Goal: Information Seeking & Learning: Learn about a topic

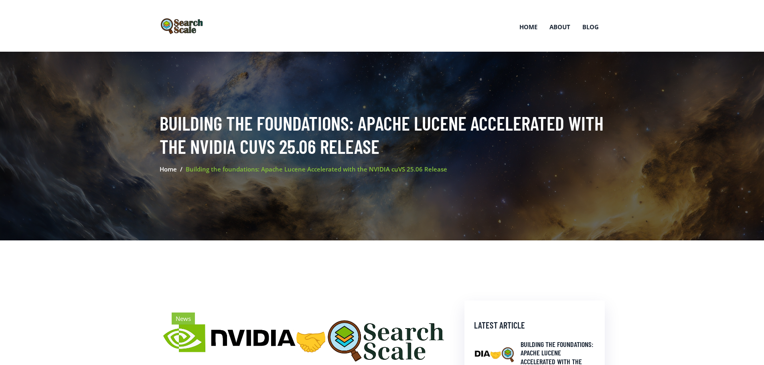
scroll to position [601, 0]
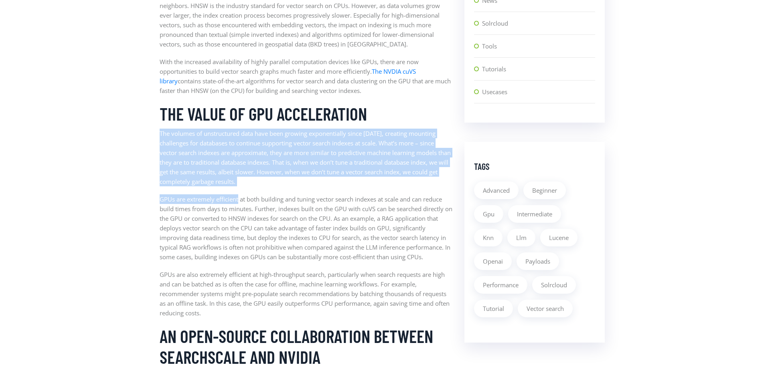
drag, startPoint x: 160, startPoint y: 134, endPoint x: 244, endPoint y: 215, distance: 116.5
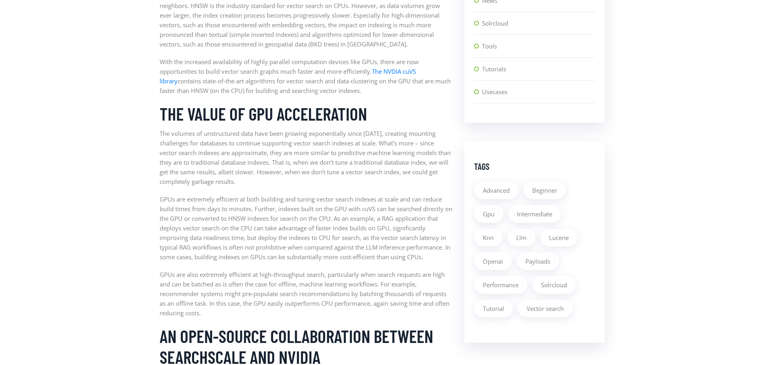
click at [249, 270] on p "GPUs are also extremely efficient at high-throughput search, particularly when …" at bounding box center [306, 294] width 293 height 48
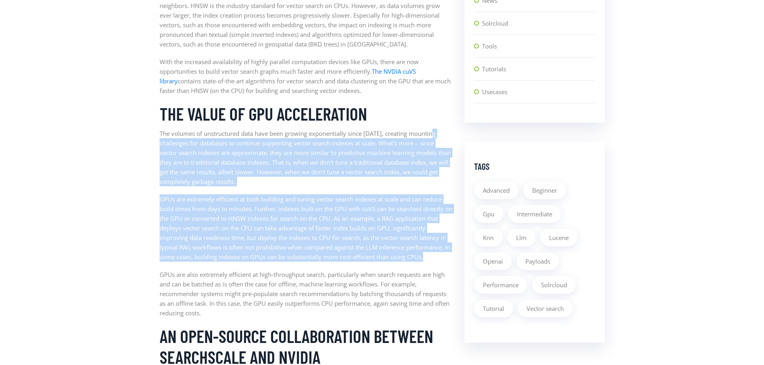
drag, startPoint x: 439, startPoint y: 256, endPoint x: 153, endPoint y: 139, distance: 309.3
click at [230, 174] on p "The volumes of unstructured data have been growing exponentially since [DATE], …" at bounding box center [306, 158] width 293 height 58
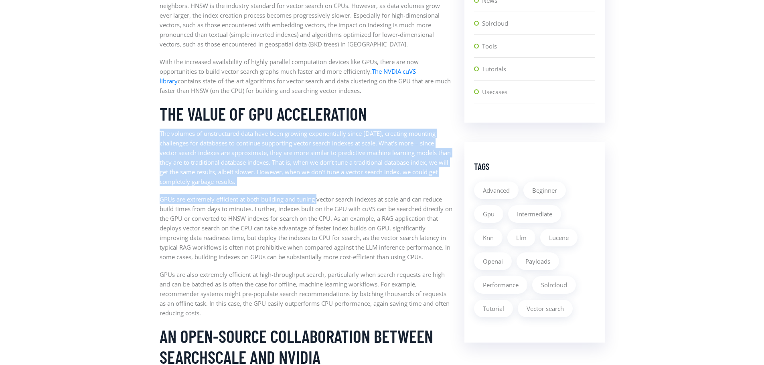
drag, startPoint x: 161, startPoint y: 131, endPoint x: 322, endPoint y: 192, distance: 172.1
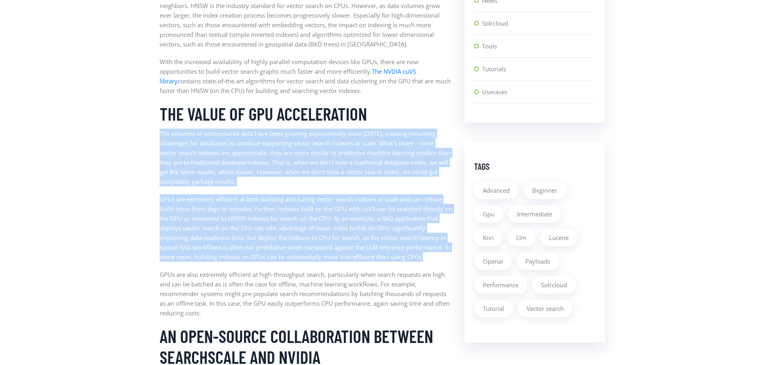
drag, startPoint x: 434, startPoint y: 257, endPoint x: 155, endPoint y: 128, distance: 307.6
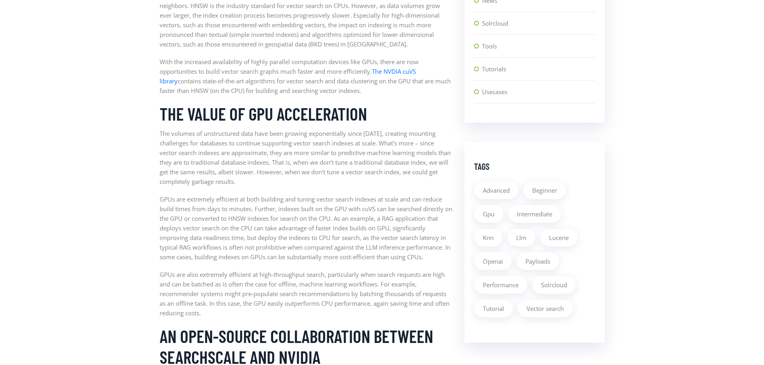
click at [252, 149] on p "The volumes of unstructured data have been growing exponentially since [DATE], …" at bounding box center [306, 158] width 293 height 58
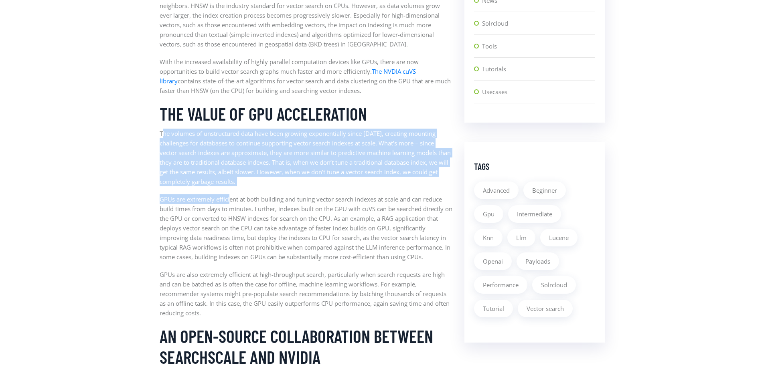
drag, startPoint x: 161, startPoint y: 133, endPoint x: 251, endPoint y: 230, distance: 132.2
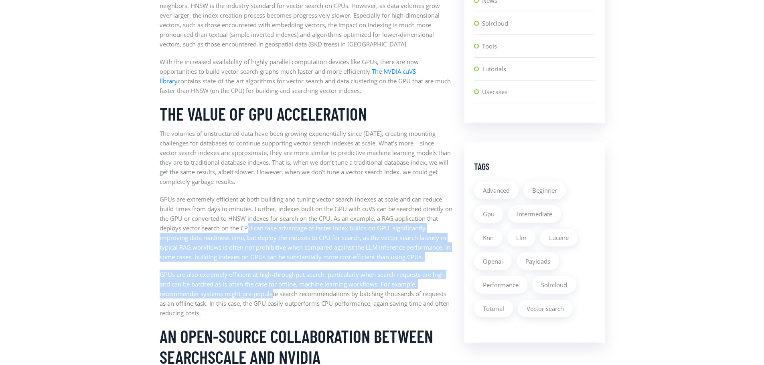
drag, startPoint x: 251, startPoint y: 230, endPoint x: 275, endPoint y: 292, distance: 66.8
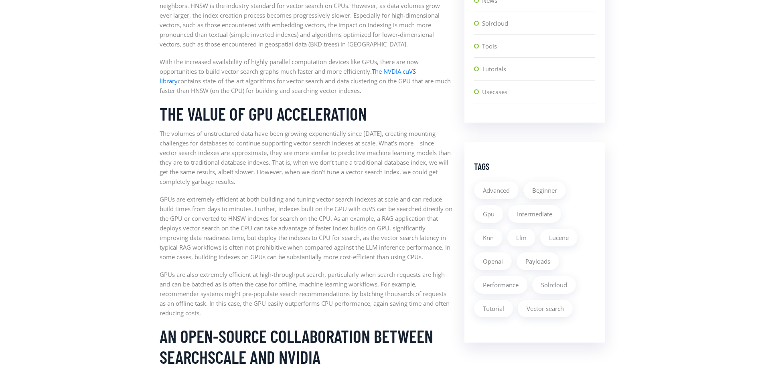
click at [276, 293] on p "GPUs are also extremely efficient at high-throughput search, particularly when …" at bounding box center [306, 294] width 293 height 48
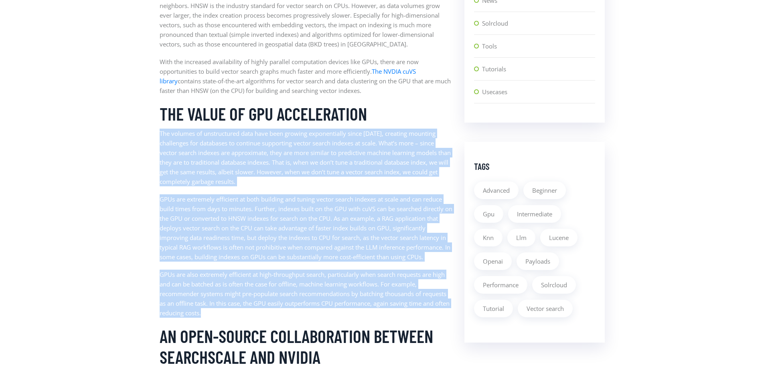
drag, startPoint x: 240, startPoint y: 310, endPoint x: 159, endPoint y: 136, distance: 192.6
